Goal: Use online tool/utility

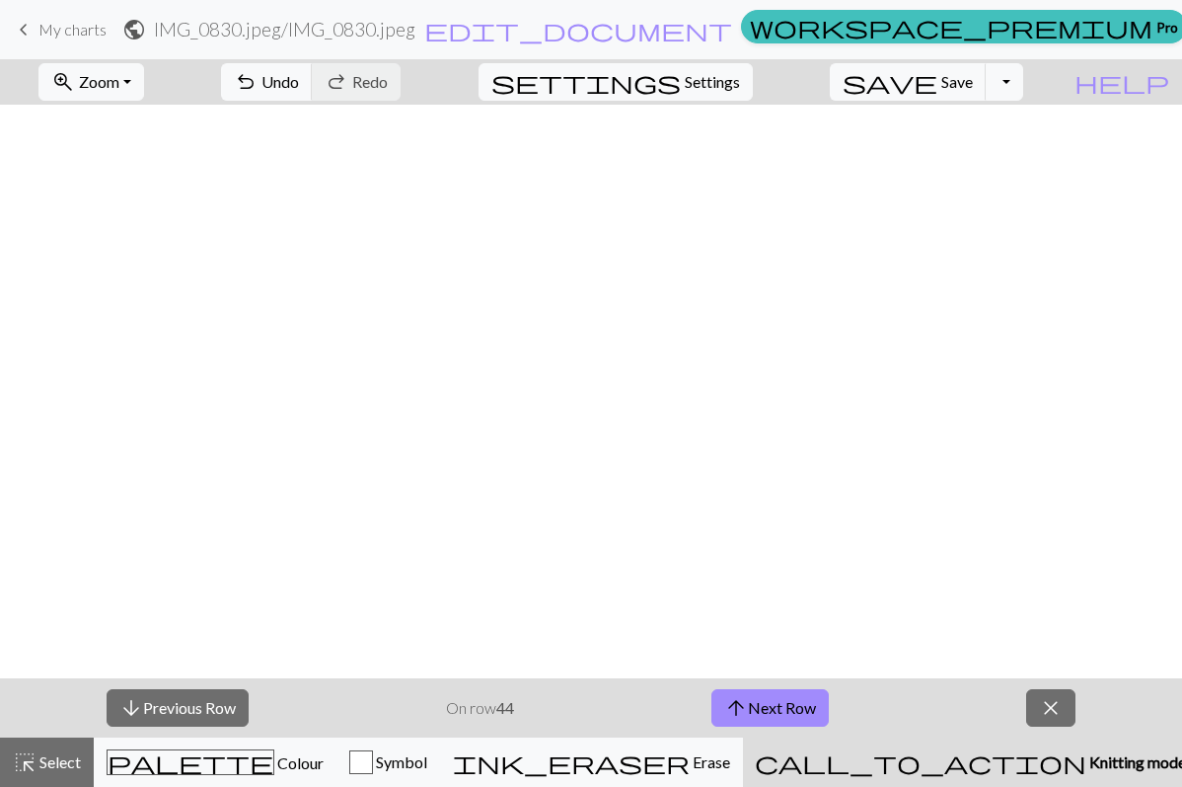
scroll to position [2284, 1233]
click at [775, 715] on button "arrow_upward Next Row" at bounding box center [770, 708] width 117 height 38
click at [973, 75] on span "Save" at bounding box center [958, 81] width 32 height 19
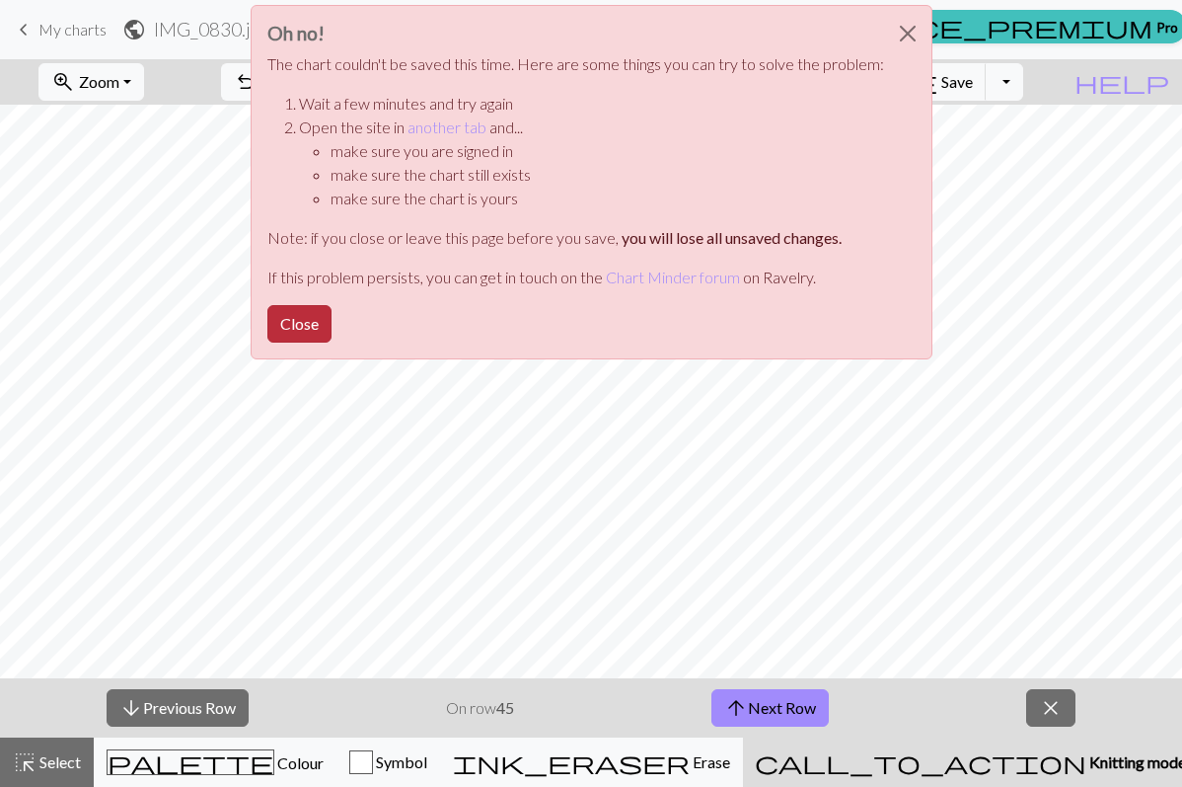
click at [281, 320] on button "Close" at bounding box center [299, 324] width 64 height 38
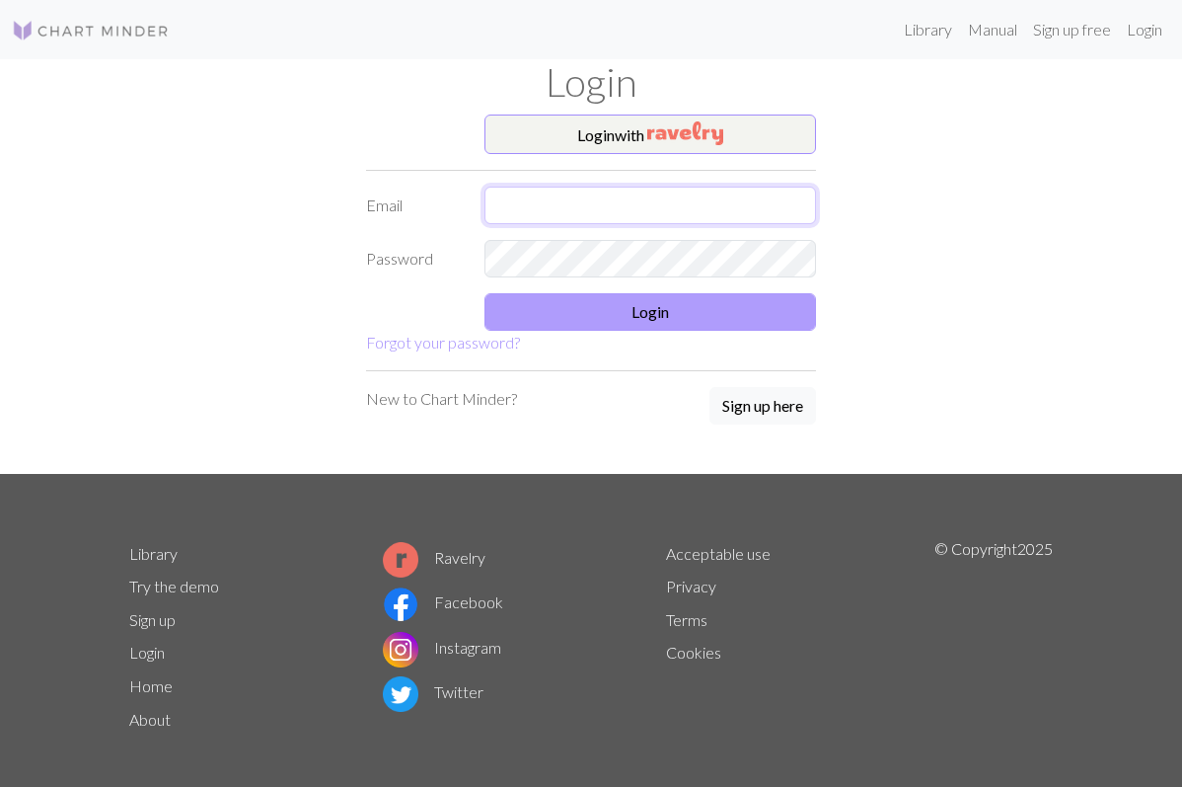
type input "[PERSON_NAME][EMAIL_ADDRESS][PERSON_NAME][DOMAIN_NAME]"
click at [705, 322] on button "Login" at bounding box center [651, 312] width 332 height 38
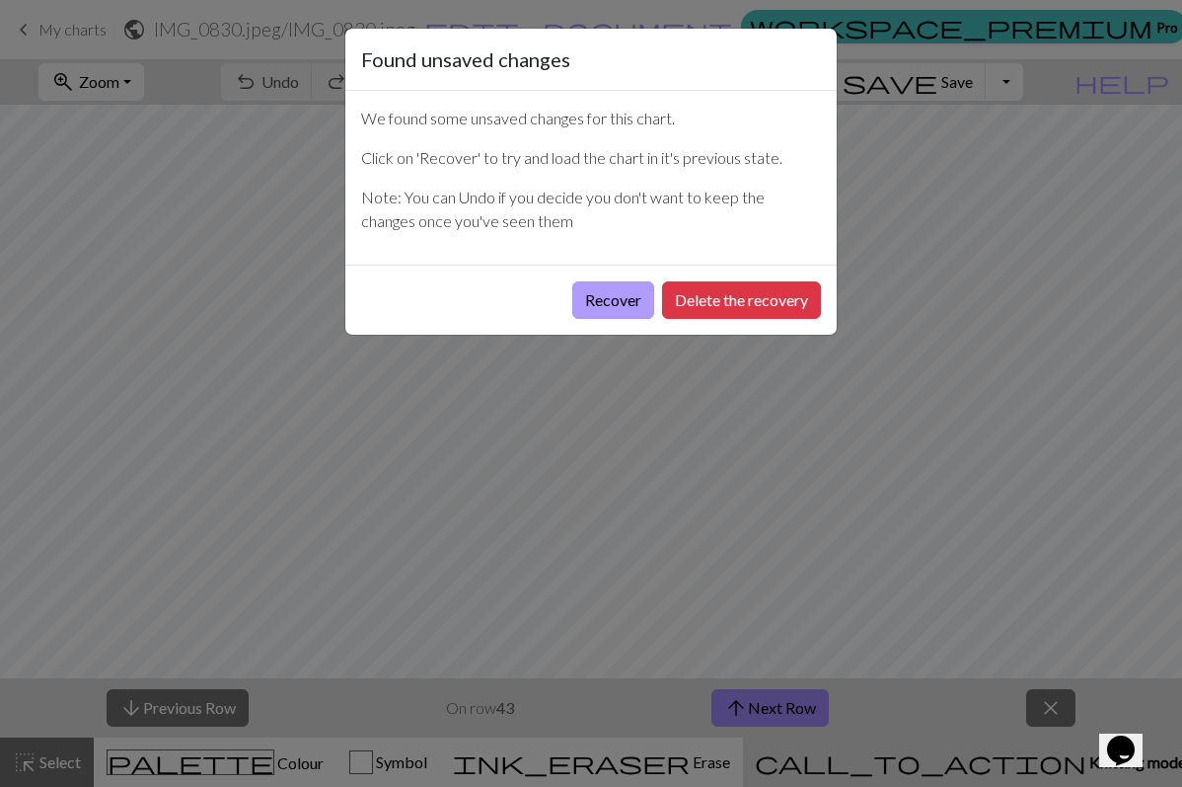
click at [616, 301] on button "Recover" at bounding box center [613, 300] width 82 height 38
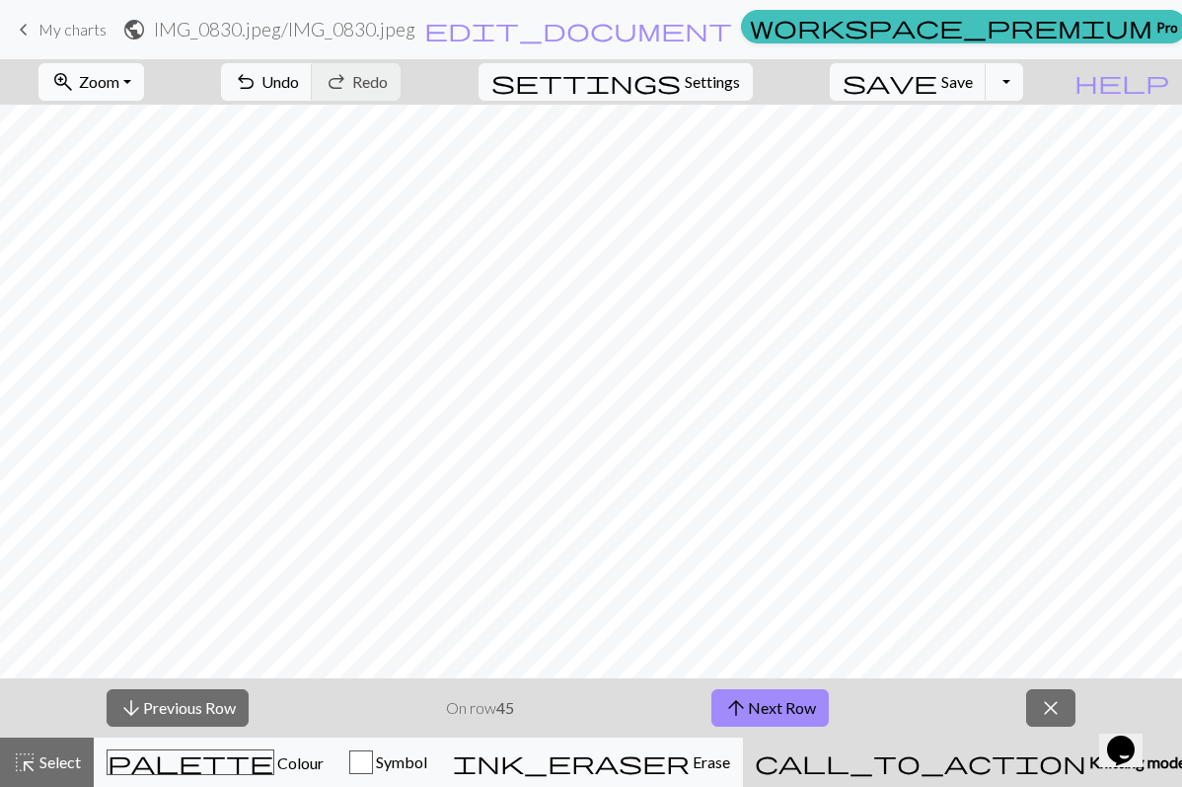
click at [144, 83] on button "zoom_in Zoom Zoom" at bounding box center [91, 82] width 106 height 38
click at [160, 242] on button "50%" at bounding box center [117, 237] width 156 height 32
